Goal: Navigation & Orientation: Go to known website

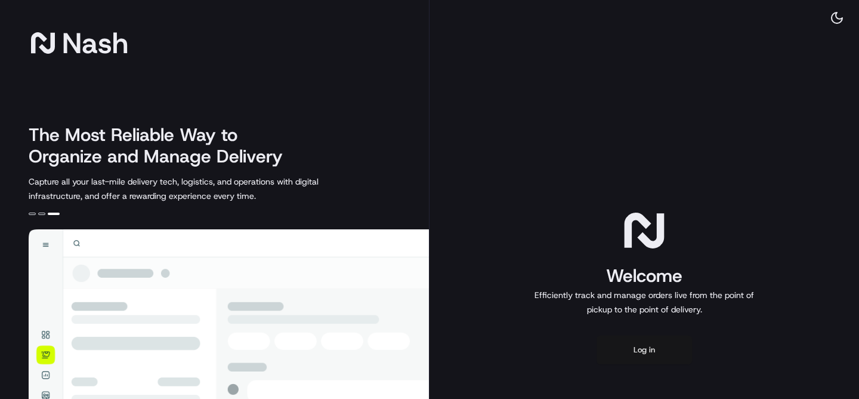
click at [644, 344] on button "Log in" at bounding box center [644, 349] width 95 height 29
